Goal: Task Accomplishment & Management: Use online tool/utility

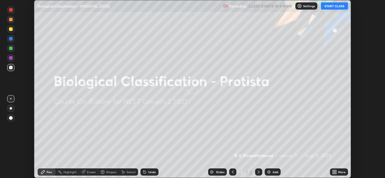
scroll to position [178, 385]
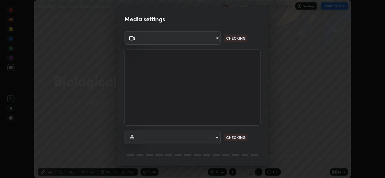
type input "57fe27bd87a5c904b82cfb68591c05e5b7b0fb216399449cf39a3c9620d95e23"
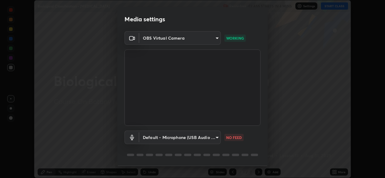
click at [215, 139] on body "Erase all Biological Classification - [MEDICAL_DATA] Recording CLASS STARTS IN …" at bounding box center [192, 89] width 385 height 178
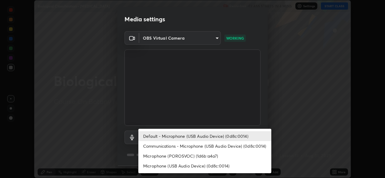
click at [225, 134] on li "Default - Microphone (USB Audio Device) (0d8c:0014)" at bounding box center [204, 136] width 133 height 10
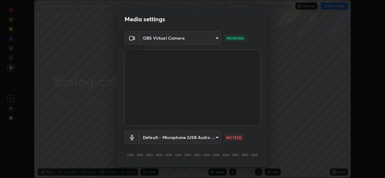
click at [212, 136] on body "Erase all Biological Classification - [MEDICAL_DATA] Recording CLASS STARTS IN …" at bounding box center [192, 89] width 385 height 178
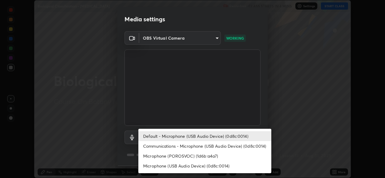
click at [218, 152] on li "Microphone (POROSVOC) (1d6b:a4a7)" at bounding box center [204, 156] width 133 height 10
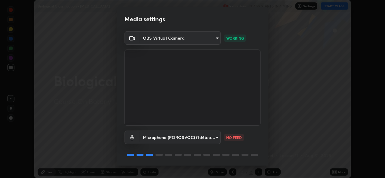
click at [214, 135] on body "Erase all Biological Classification - [MEDICAL_DATA] Recording CLASS STARTS IN …" at bounding box center [192, 89] width 385 height 178
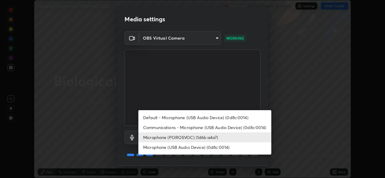
click at [227, 115] on li "Default - Microphone (USB Audio Device) (0d8c:0014)" at bounding box center [204, 118] width 133 height 10
type input "default"
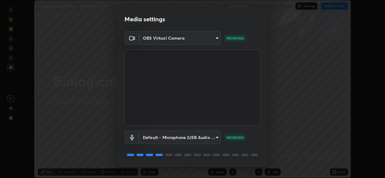
scroll to position [19, 0]
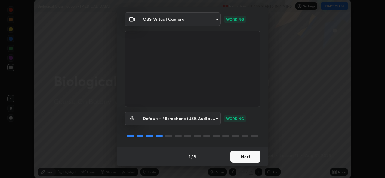
click at [249, 158] on button "Next" at bounding box center [245, 157] width 30 height 12
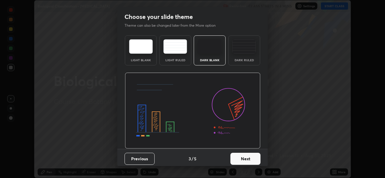
click at [246, 159] on button "Next" at bounding box center [245, 159] width 30 height 12
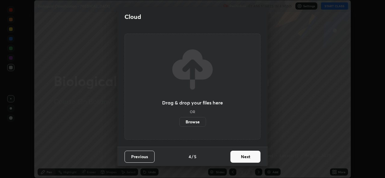
click at [249, 158] on button "Next" at bounding box center [245, 157] width 30 height 12
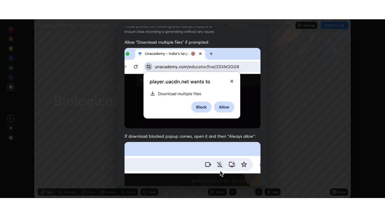
scroll to position [142, 0]
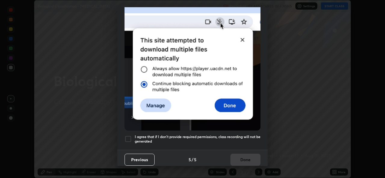
click at [244, 135] on h5 "I agree that if I don't provide required permissions, class recording will not …" at bounding box center [198, 139] width 126 height 9
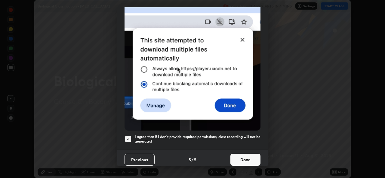
click at [242, 156] on button "Done" at bounding box center [245, 160] width 30 height 12
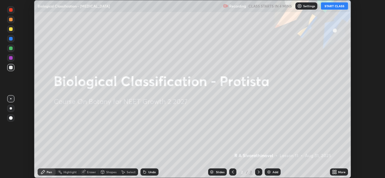
click at [338, 8] on button "START CLASS" at bounding box center [334, 5] width 27 height 7
click at [335, 171] on icon at bounding box center [336, 172] width 2 height 2
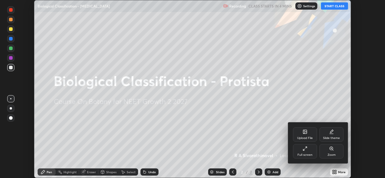
click at [311, 152] on div "Full screen" at bounding box center [305, 151] width 24 height 14
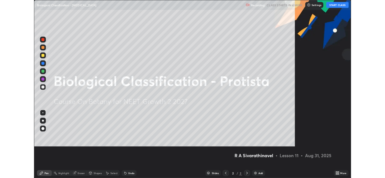
scroll to position [217, 385]
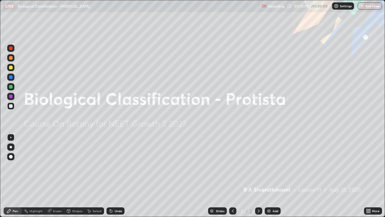
click at [274, 178] on div "Add" at bounding box center [276, 210] width 6 height 3
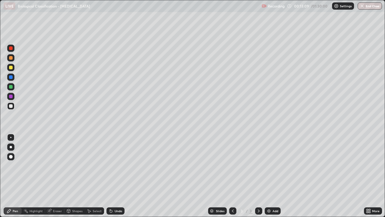
click at [370, 178] on icon at bounding box center [370, 210] width 2 height 2
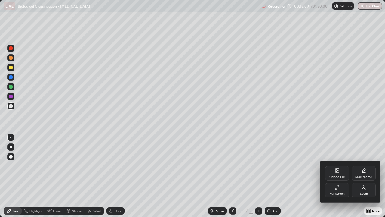
click at [332, 171] on div "Upload File" at bounding box center [337, 173] width 24 height 14
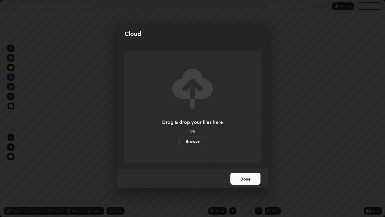
click at [201, 139] on label "Browse" at bounding box center [192, 141] width 27 height 10
click at [179, 139] on input "Browse" at bounding box center [179, 141] width 0 height 10
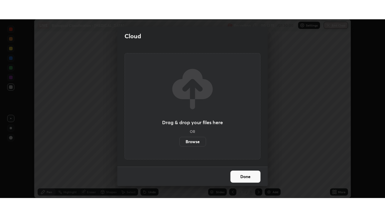
scroll to position [29911, 29705]
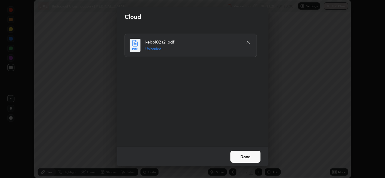
click at [249, 157] on button "Done" at bounding box center [245, 157] width 30 height 12
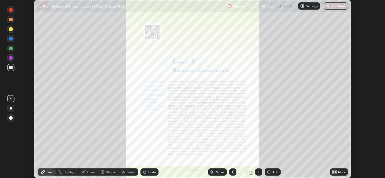
click at [343, 171] on div "More" at bounding box center [342, 172] width 8 height 3
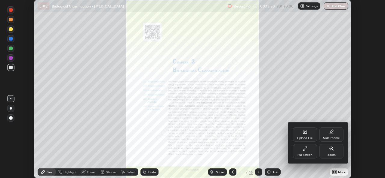
click at [307, 150] on icon at bounding box center [305, 149] width 5 height 5
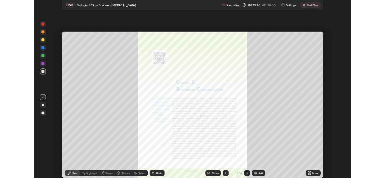
scroll to position [217, 385]
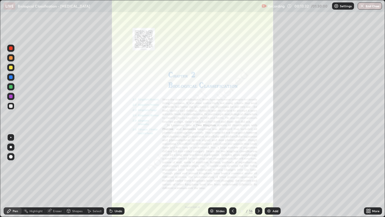
click at [258, 178] on icon at bounding box center [258, 210] width 5 height 5
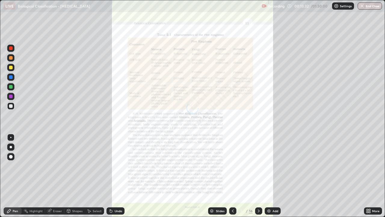
click at [259, 178] on icon at bounding box center [258, 210] width 5 height 5
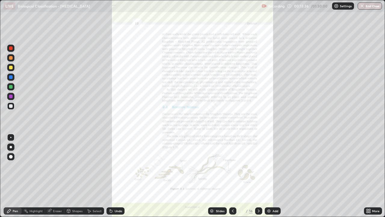
click at [258, 178] on icon at bounding box center [258, 210] width 5 height 5
click at [231, 178] on icon at bounding box center [232, 210] width 5 height 5
click at [370, 178] on icon at bounding box center [370, 212] width 2 height 2
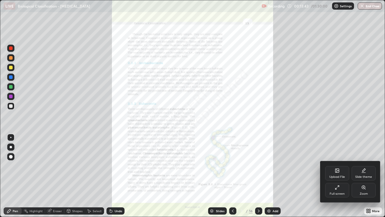
click at [341, 178] on div "Full screen" at bounding box center [337, 190] width 24 height 14
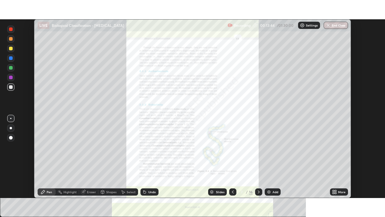
scroll to position [29911, 29705]
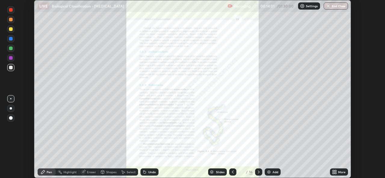
click at [336, 171] on icon at bounding box center [336, 172] width 2 height 2
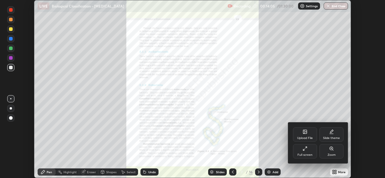
click at [310, 150] on div "Full screen" at bounding box center [305, 151] width 24 height 14
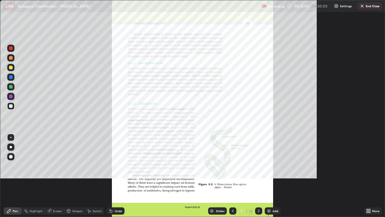
scroll to position [217, 385]
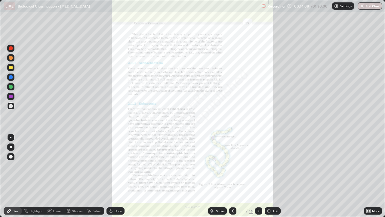
click at [230, 178] on div at bounding box center [232, 210] width 7 height 7
click at [255, 178] on div at bounding box center [258, 211] width 7 height 12
click at [258, 178] on icon at bounding box center [258, 210] width 5 height 5
click at [272, 178] on div "Add" at bounding box center [273, 210] width 16 height 7
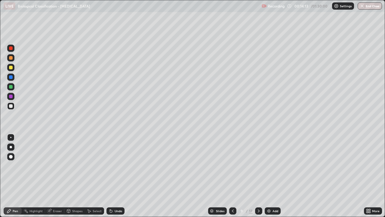
click at [12, 77] on div at bounding box center [11, 77] width 4 height 4
click at [10, 65] on div at bounding box center [10, 67] width 7 height 7
click at [113, 178] on div "Undo" at bounding box center [116, 210] width 18 height 7
click at [10, 146] on div at bounding box center [11, 147] width 2 height 2
click at [11, 67] on div at bounding box center [11, 68] width 4 height 4
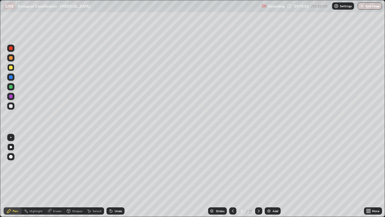
click at [116, 178] on div "Undo" at bounding box center [116, 210] width 18 height 7
click at [0, 144] on div "Setting up your live class" at bounding box center [192, 108] width 385 height 217
click at [11, 87] on div at bounding box center [11, 87] width 4 height 4
click at [11, 106] on div at bounding box center [11, 106] width 4 height 4
click at [13, 57] on div at bounding box center [10, 57] width 7 height 7
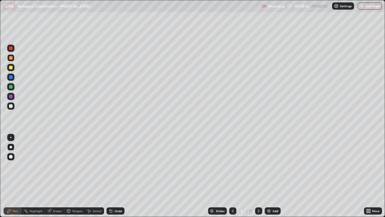
click at [115, 178] on div "Undo" at bounding box center [119, 210] width 8 height 3
click at [113, 178] on div "Undo" at bounding box center [116, 210] width 18 height 7
click at [115, 178] on div "Undo" at bounding box center [119, 210] width 8 height 3
click at [116, 178] on div "Undo" at bounding box center [119, 210] width 8 height 3
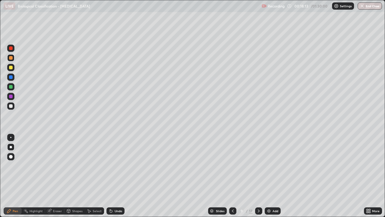
click at [117, 178] on div "Undo" at bounding box center [119, 210] width 8 height 3
click at [116, 178] on div "Undo" at bounding box center [116, 210] width 18 height 7
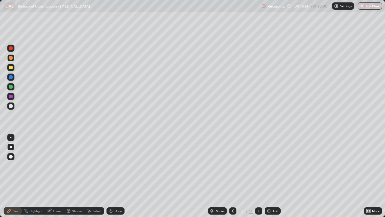
click at [117, 178] on div "Undo" at bounding box center [119, 210] width 8 height 3
click at [118, 178] on div "Undo" at bounding box center [119, 210] width 8 height 3
click at [119, 178] on div "Undo" at bounding box center [119, 210] width 8 height 3
click at [9, 154] on div at bounding box center [10, 156] width 7 height 7
click at [10, 77] on div at bounding box center [11, 77] width 4 height 4
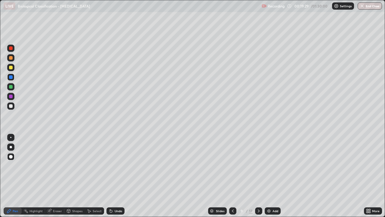
click at [113, 178] on div "Undo" at bounding box center [116, 210] width 18 height 7
click at [258, 178] on icon at bounding box center [258, 210] width 5 height 5
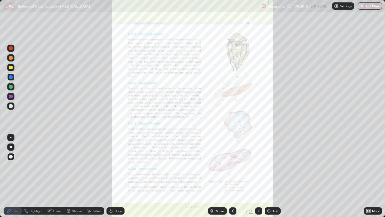
click at [235, 178] on div at bounding box center [232, 210] width 7 height 7
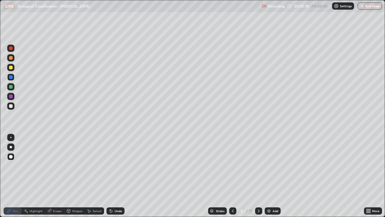
click at [233, 178] on icon at bounding box center [232, 210] width 5 height 5
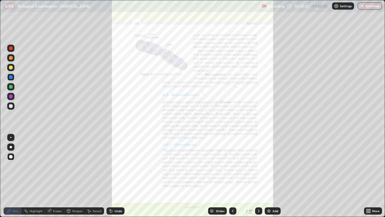
click at [376, 178] on div "More" at bounding box center [376, 210] width 8 height 3
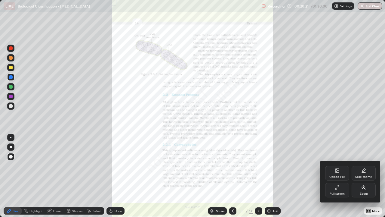
click at [367, 178] on div "Zoom" at bounding box center [364, 190] width 24 height 14
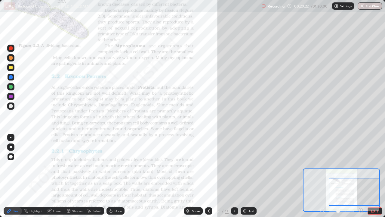
click at [361, 178] on icon at bounding box center [361, 210] width 2 height 0
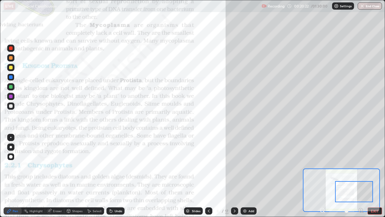
click at [361, 178] on icon at bounding box center [361, 210] width 2 height 0
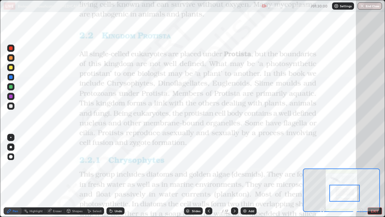
click at [11, 137] on div at bounding box center [10, 137] width 1 height 1
click at [209, 178] on icon at bounding box center [208, 210] width 5 height 5
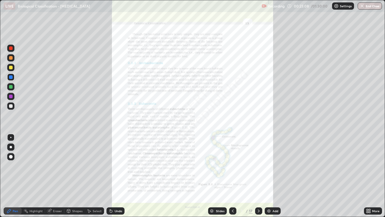
click at [235, 178] on div at bounding box center [232, 210] width 7 height 7
click at [232, 178] on icon at bounding box center [232, 210] width 5 height 5
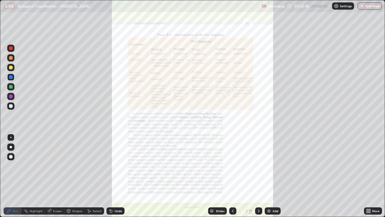
click at [259, 178] on icon at bounding box center [258, 210] width 5 height 5
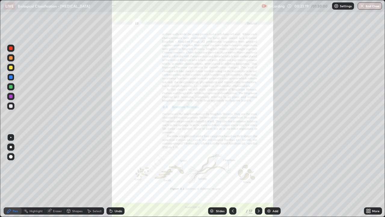
click at [258, 178] on icon at bounding box center [258, 210] width 5 height 5
click at [258, 178] on icon at bounding box center [259, 210] width 2 height 3
click at [257, 178] on div at bounding box center [258, 210] width 7 height 7
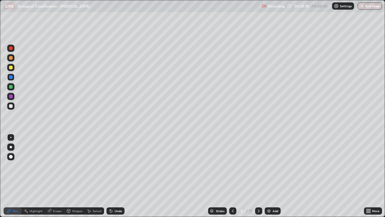
click at [7, 57] on div at bounding box center [10, 57] width 7 height 7
click at [231, 178] on icon at bounding box center [232, 210] width 5 height 5
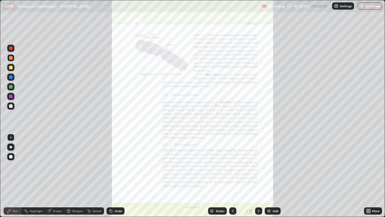
click at [370, 178] on icon at bounding box center [370, 212] width 2 height 2
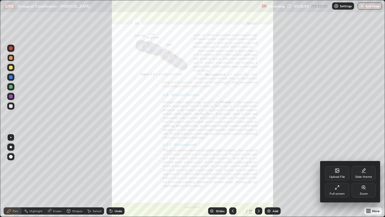
click at [368, 178] on div "Zoom" at bounding box center [364, 190] width 24 height 14
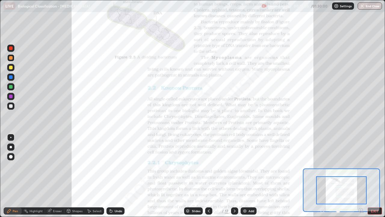
click at [361, 178] on icon at bounding box center [361, 210] width 6 height 6
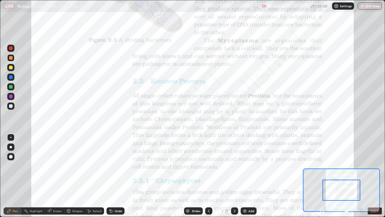
click at [361, 178] on icon at bounding box center [361, 210] width 2 height 0
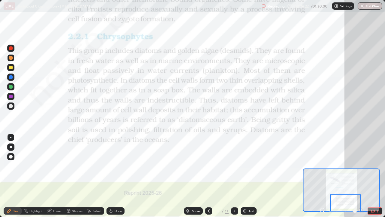
click at [13, 144] on div at bounding box center [10, 146] width 7 height 7
click at [11, 96] on div at bounding box center [11, 96] width 4 height 4
click at [12, 88] on div at bounding box center [11, 87] width 4 height 4
click at [11, 134] on div at bounding box center [10, 137] width 7 height 7
click at [12, 89] on div at bounding box center [10, 86] width 7 height 7
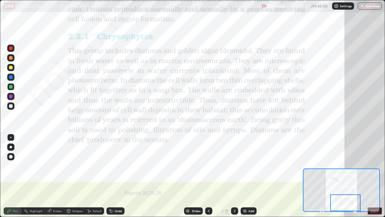
click at [11, 48] on div at bounding box center [11, 48] width 4 height 4
click at [10, 77] on div at bounding box center [11, 77] width 4 height 4
click at [13, 96] on div at bounding box center [10, 96] width 7 height 7
click at [234, 178] on icon at bounding box center [234, 210] width 5 height 5
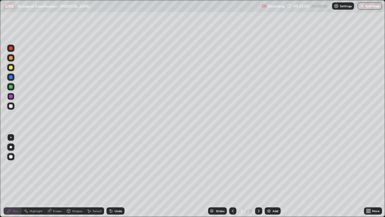
click at [258, 178] on icon at bounding box center [258, 210] width 5 height 5
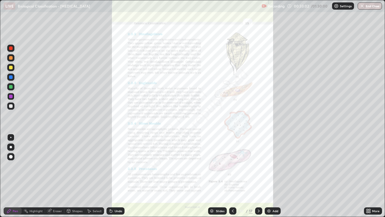
click at [370, 178] on icon at bounding box center [370, 210] width 2 height 2
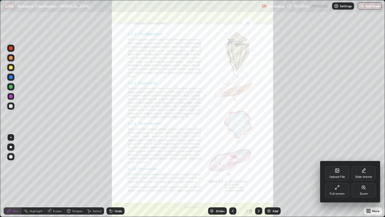
click at [364, 178] on icon at bounding box center [363, 186] width 3 height 3
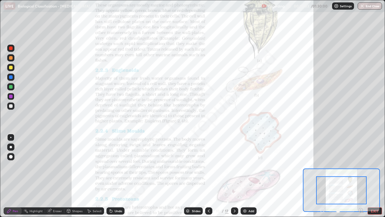
click at [361, 178] on icon at bounding box center [361, 210] width 2 height 0
click at [360, 178] on icon at bounding box center [361, 210] width 2 height 0
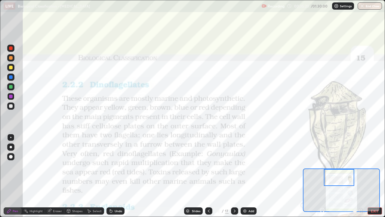
click at [11, 58] on div at bounding box center [11, 58] width 4 height 4
click at [11, 87] on div at bounding box center [11, 87] width 4 height 4
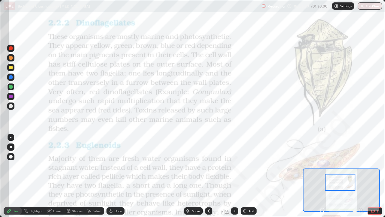
click at [15, 65] on div at bounding box center [11, 68] width 10 height 10
click at [13, 47] on div at bounding box center [10, 48] width 7 height 7
click at [13, 78] on div at bounding box center [10, 76] width 7 height 7
click at [14, 95] on div at bounding box center [10, 96] width 7 height 7
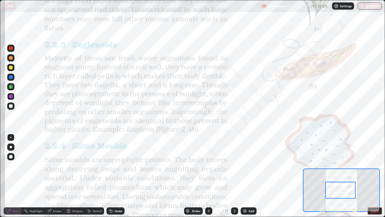
click at [10, 77] on div at bounding box center [11, 77] width 4 height 4
click at [208, 178] on icon at bounding box center [208, 210] width 5 height 5
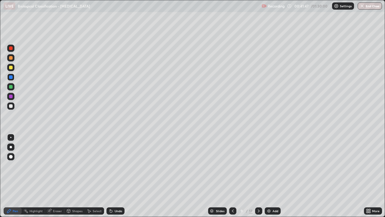
click at [232, 178] on icon at bounding box center [233, 210] width 2 height 3
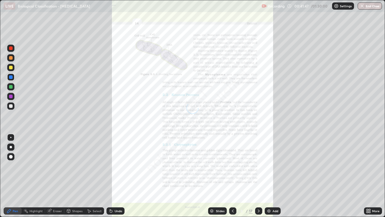
click at [231, 178] on div at bounding box center [232, 210] width 7 height 7
